Goal: Task Accomplishment & Management: Use online tool/utility

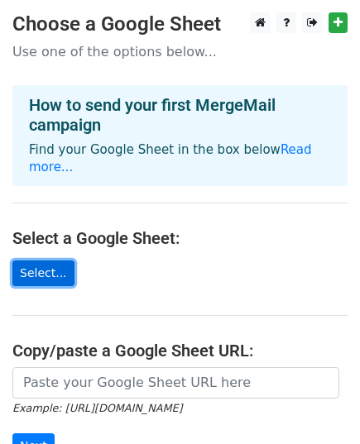
click at [34, 262] on link "Select..." at bounding box center [43, 274] width 62 height 26
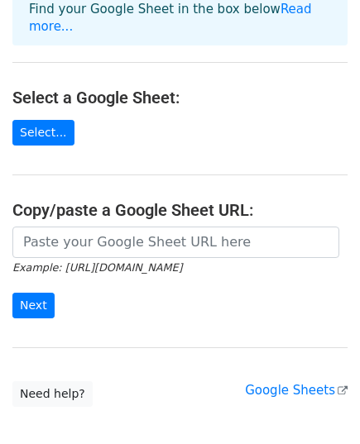
scroll to position [215, 0]
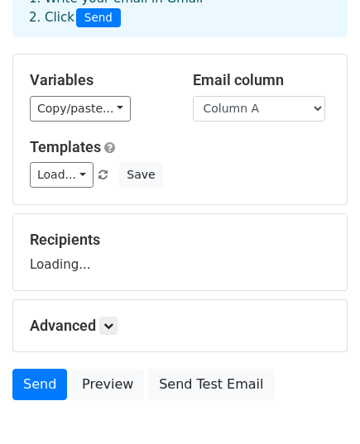
scroll to position [194, 0]
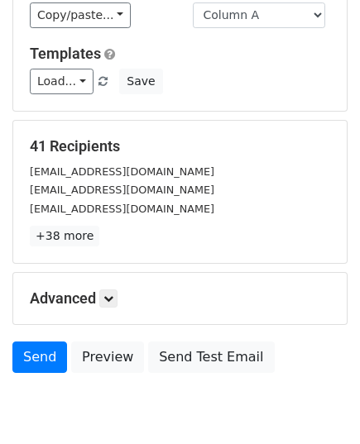
click at [112, 220] on div "41 Recipients jaakpapagoi@outlook.com taivokaron250@gmail.com marinakene2010@gm…" at bounding box center [180, 191] width 300 height 109
click at [111, 290] on link at bounding box center [108, 299] width 18 height 18
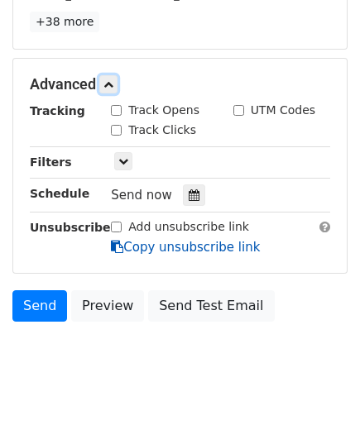
scroll to position [422, 0]
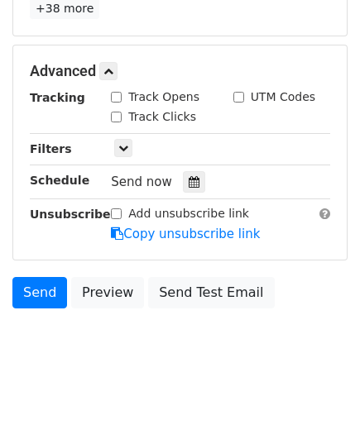
click at [110, 102] on div "Track Opens" at bounding box center [159, 99] width 122 height 20
click at [118, 113] on input "Track Clicks" at bounding box center [116, 117] width 11 height 11
checkbox input "true"
click at [119, 98] on input "Track Opens" at bounding box center [116, 97] width 11 height 11
checkbox input "true"
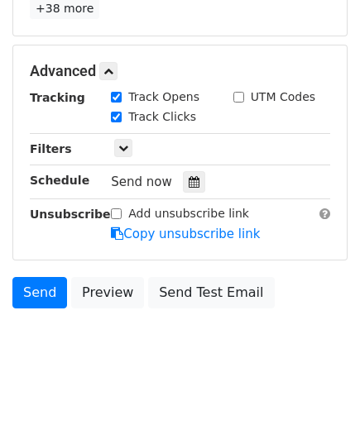
click at [245, 97] on div "UTM Codes" at bounding box center [274, 97] width 82 height 17
click at [233, 97] on input "UTM Codes" at bounding box center [238, 97] width 11 height 11
checkbox input "true"
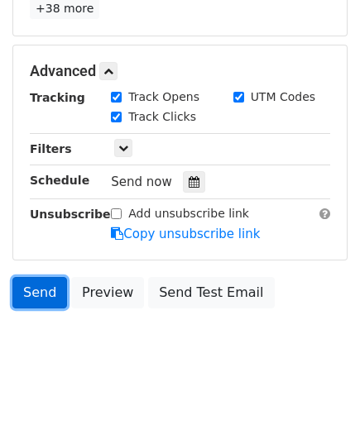
click at [27, 290] on link "Send" at bounding box center [39, 292] width 55 height 31
click at [40, 282] on link "Send" at bounding box center [39, 292] width 55 height 31
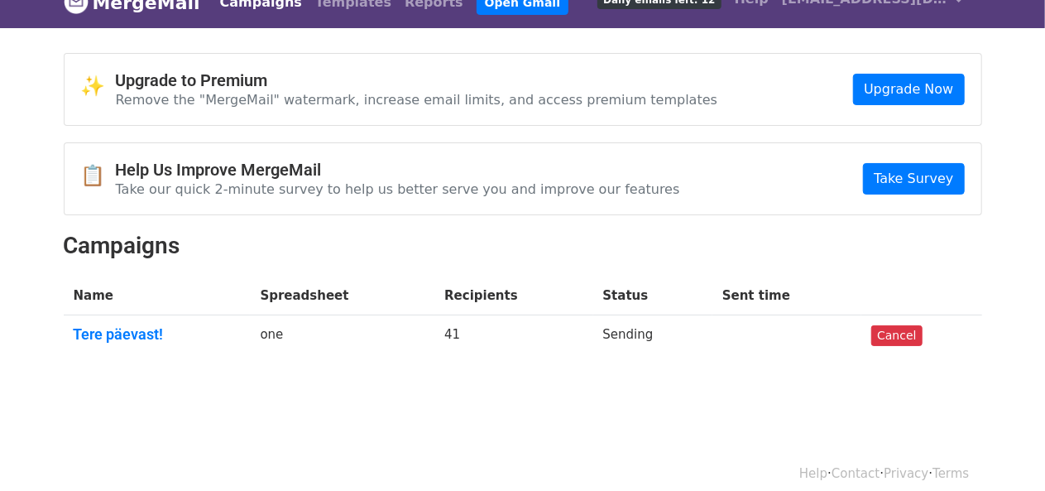
scroll to position [37, 0]
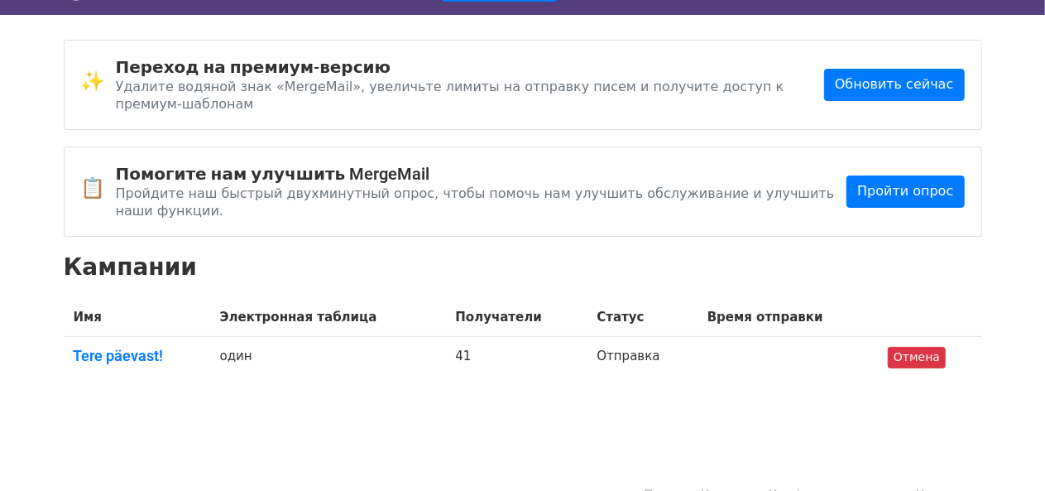
click at [632, 361] on body "MergeMail Кампании Шаблоны Отчеты Открыть Gmail Осталось писем за день: 12 Помо…" at bounding box center [522, 212] width 1045 height 498
